Goal: Task Accomplishment & Management: Complete application form

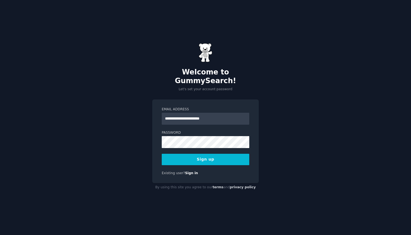
type input "**********"
click at [272, 114] on div "**********" at bounding box center [205, 117] width 411 height 235
click at [215, 159] on button "Sign up" at bounding box center [206, 159] width 88 height 11
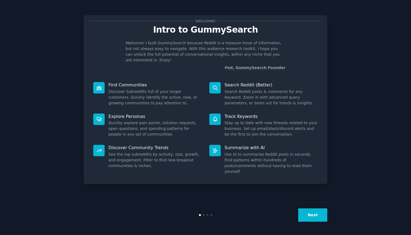
click at [313, 218] on button "Next" at bounding box center [312, 215] width 29 height 13
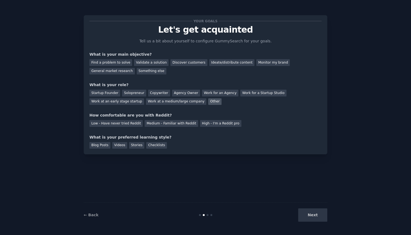
click at [209, 103] on div "Other" at bounding box center [214, 101] width 13 height 7
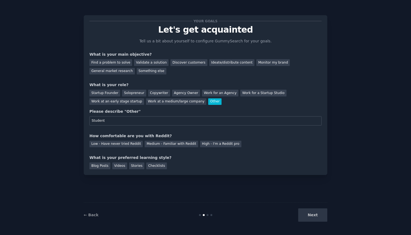
type input "Student"
click at [221, 126] on div "Your goals Let's get acquainted Tell us a bit about yourself to configure Gummy…" at bounding box center [206, 95] width 232 height 149
click at [172, 144] on div "Medium - Familiar with Reddit" at bounding box center [171, 144] width 53 height 7
click at [147, 166] on div "Checklists" at bounding box center [156, 166] width 21 height 7
click at [117, 167] on div "Videos" at bounding box center [119, 166] width 15 height 7
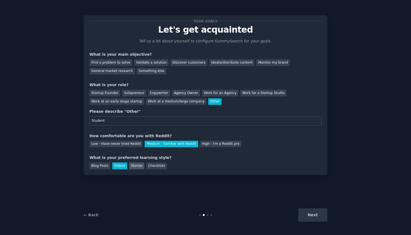
click at [137, 166] on div "Stories" at bounding box center [136, 166] width 15 height 7
click at [149, 166] on div "Checklists" at bounding box center [156, 166] width 21 height 7
click at [125, 63] on div "Find a problem to solve" at bounding box center [111, 62] width 43 height 7
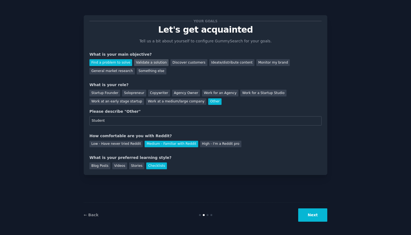
click at [146, 63] on div "Validate a solution" at bounding box center [151, 62] width 35 height 7
click at [174, 61] on div "Discover customers" at bounding box center [189, 62] width 37 height 7
click at [395, 222] on div "Your goals Let's get acquainted Tell us a bit about yourself to configure Gummy…" at bounding box center [206, 118] width 396 height 220
click at [379, 189] on div "Your goals Let's get acquainted Tell us a bit about yourself to configure Gummy…" at bounding box center [206, 118] width 396 height 220
click at [317, 214] on button "Next" at bounding box center [312, 215] width 29 height 13
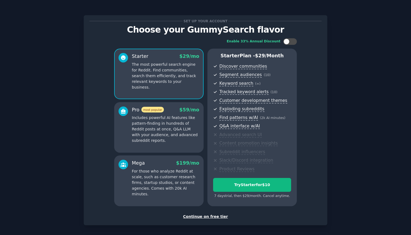
click at [213, 214] on div "Continue on free tier" at bounding box center [206, 217] width 232 height 6
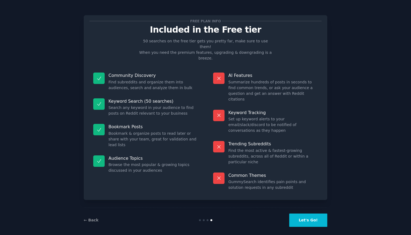
click at [87, 211] on div "← Back Let's Go!" at bounding box center [206, 220] width 244 height 25
click at [90, 218] on link "← Back" at bounding box center [91, 220] width 15 height 4
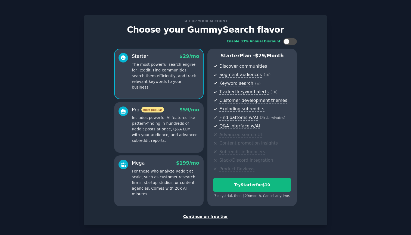
click at [205, 215] on div "Continue on free tier" at bounding box center [206, 217] width 232 height 6
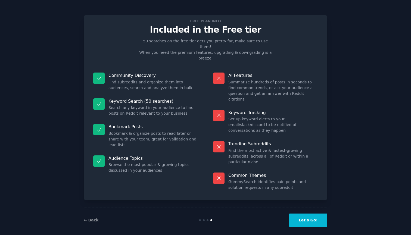
click at [311, 214] on button "Let's Go!" at bounding box center [308, 220] width 38 height 13
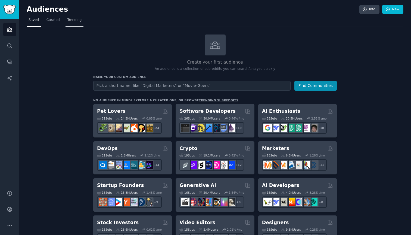
click at [66, 23] on link "Trending" at bounding box center [75, 21] width 18 height 11
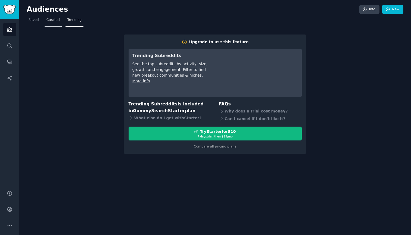
click at [51, 23] on link "Curated" at bounding box center [53, 21] width 17 height 11
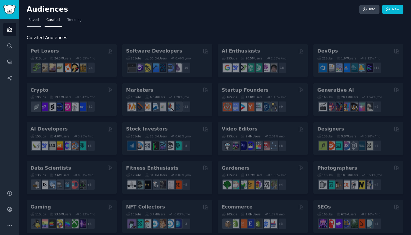
click at [37, 22] on span "Saved" at bounding box center [34, 20] width 10 height 5
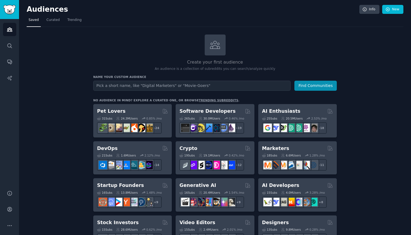
click at [54, 17] on link "Curated" at bounding box center [53, 21] width 17 height 11
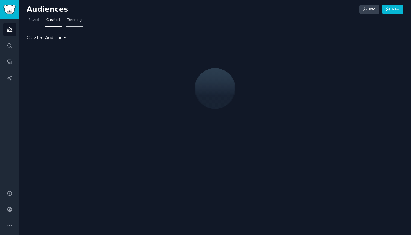
click at [66, 22] on link "Trending" at bounding box center [75, 21] width 18 height 11
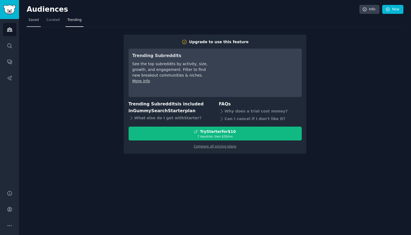
click at [36, 24] on link "Saved" at bounding box center [34, 21] width 14 height 11
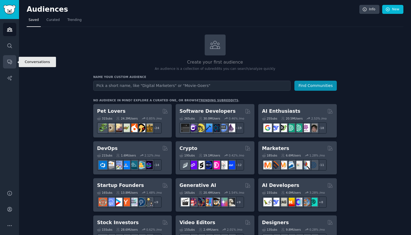
click at [8, 66] on link "Conversations" at bounding box center [9, 61] width 13 height 13
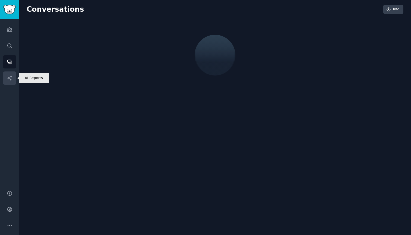
click at [8, 78] on icon "Sidebar" at bounding box center [9, 78] width 5 height 5
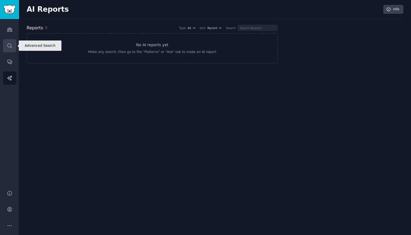
click at [12, 46] on icon "Sidebar" at bounding box center [10, 46] width 6 height 6
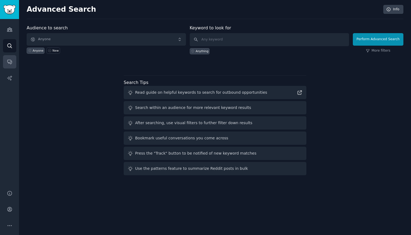
click at [8, 58] on link "Conversations" at bounding box center [9, 61] width 13 height 13
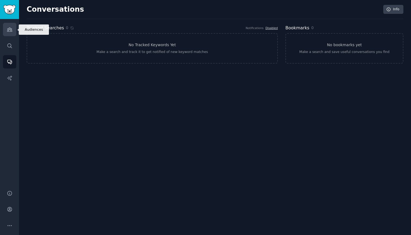
click at [15, 29] on link "Audiences" at bounding box center [9, 29] width 13 height 13
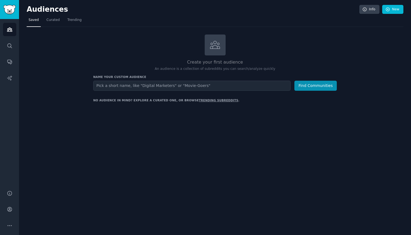
click at [17, 8] on link "Sidebar" at bounding box center [9, 9] width 19 height 19
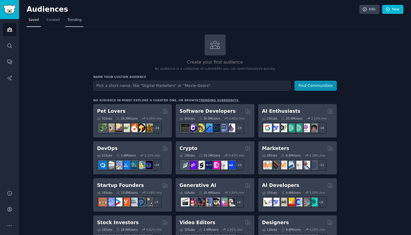
click at [80, 18] on span "Trending" at bounding box center [74, 20] width 14 height 5
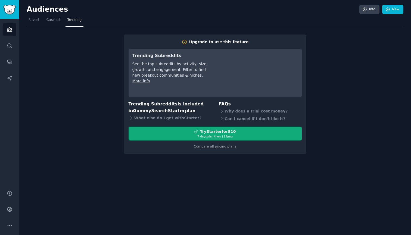
click at [132, 135] on div "7 days trial, then $ 29 /mo" at bounding box center [215, 137] width 173 height 4
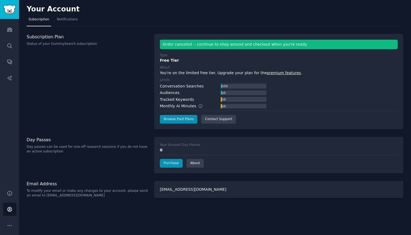
click at [14, 10] on img "Sidebar" at bounding box center [9, 10] width 13 height 10
